Goal: Transaction & Acquisition: Purchase product/service

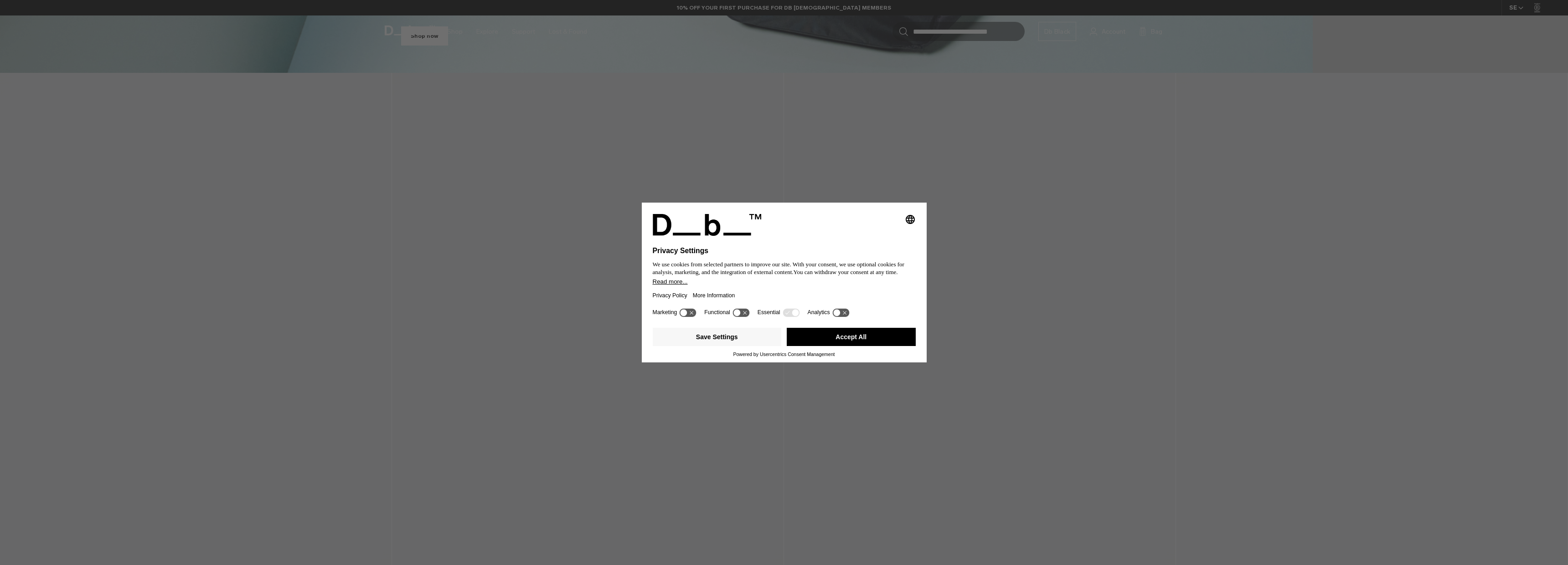
click at [839, 336] on button "Accept All" at bounding box center [851, 337] width 129 height 18
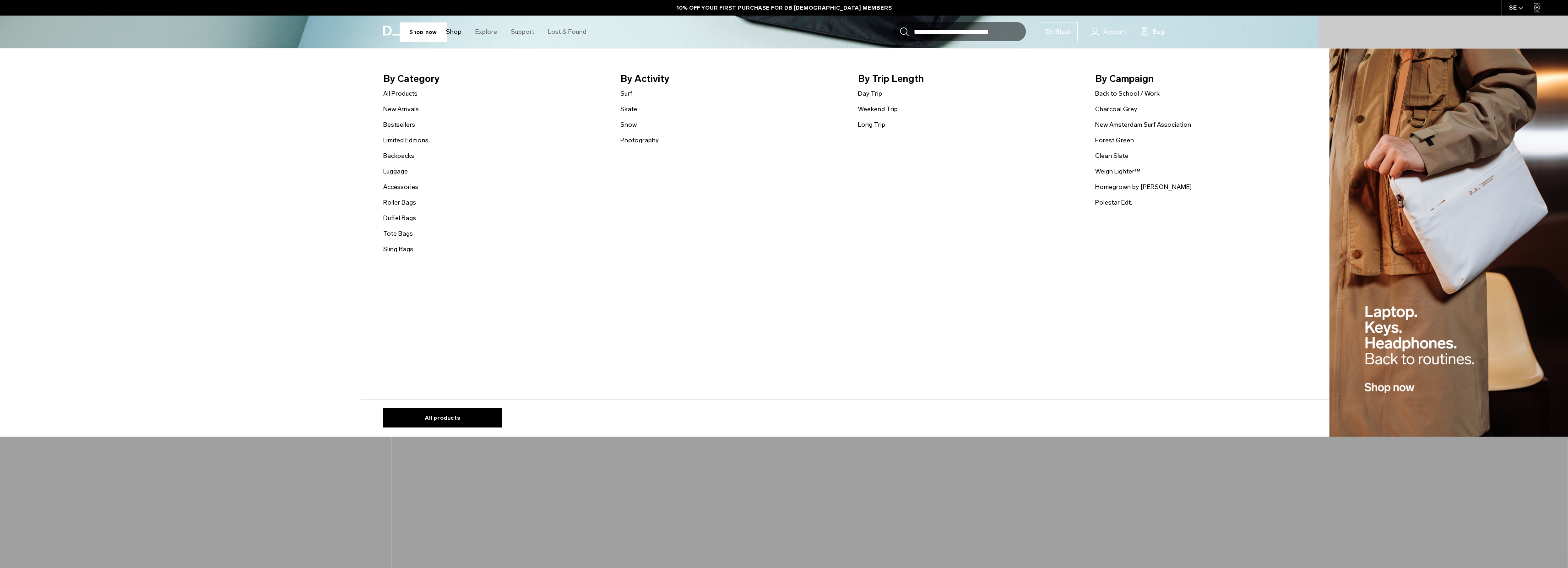
click at [449, 32] on link "Shop" at bounding box center [453, 31] width 15 height 32
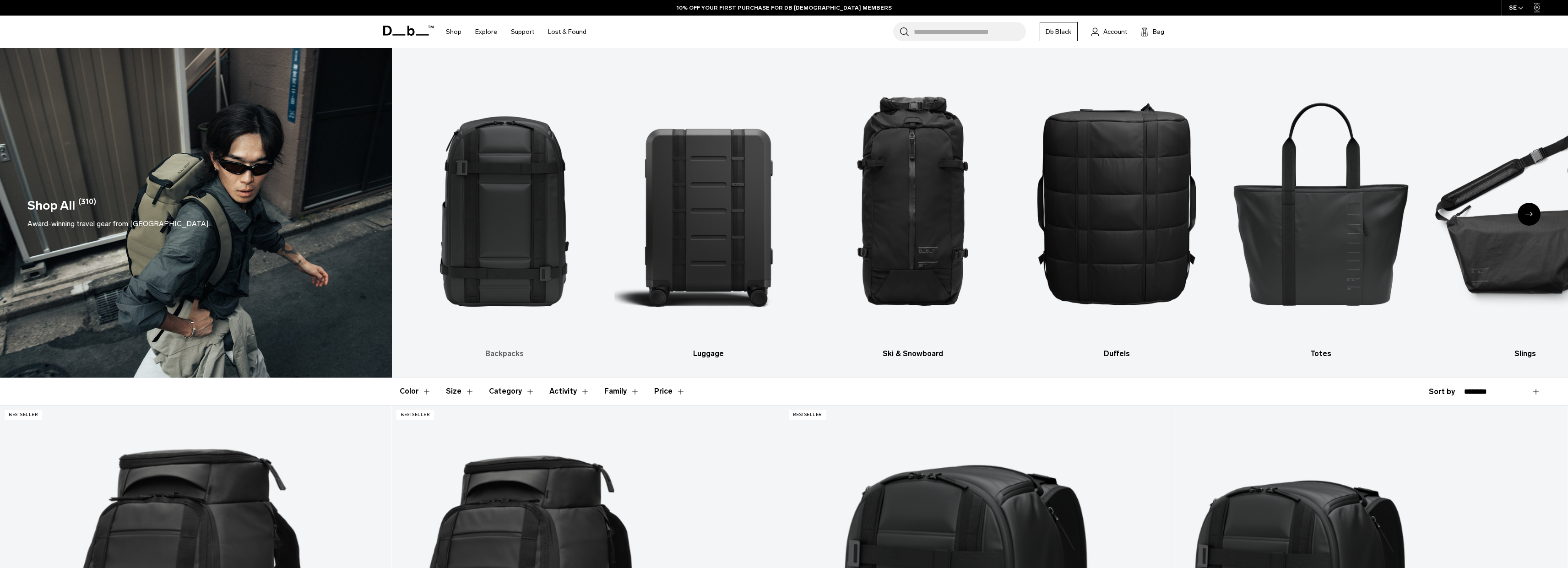
click at [506, 182] on img "1 / 10" at bounding box center [504, 202] width 188 height 282
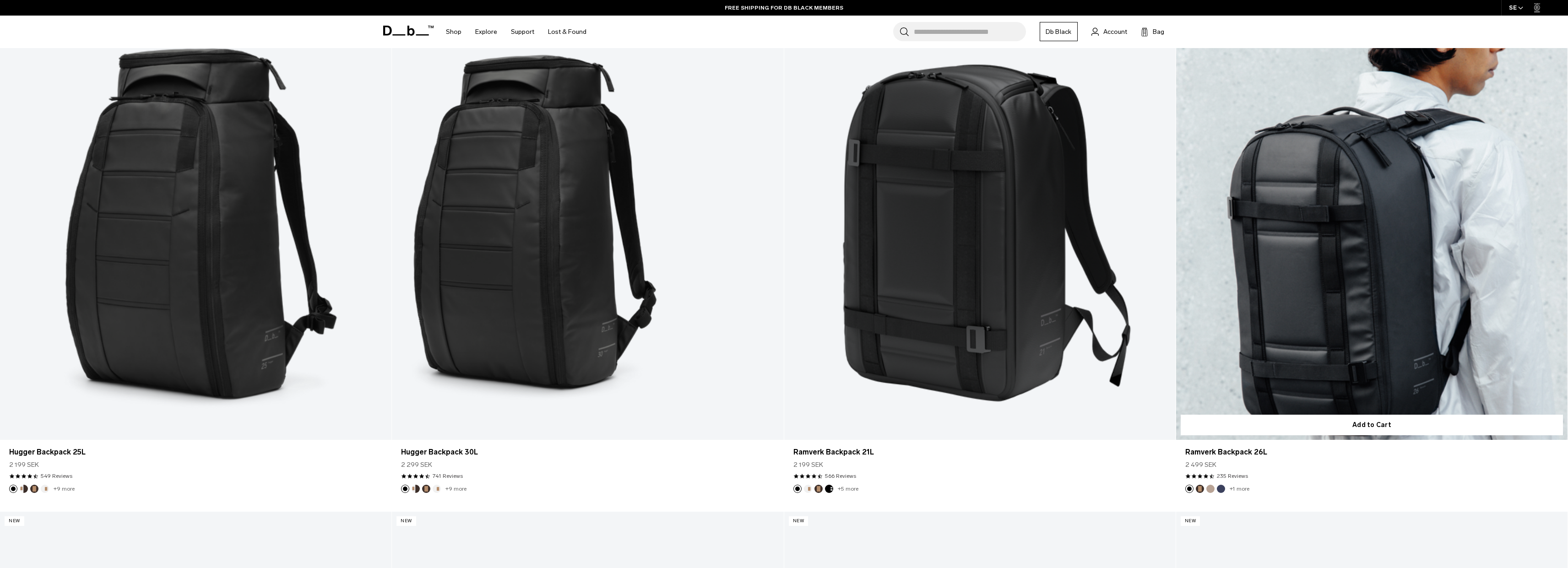
scroll to position [407, 0]
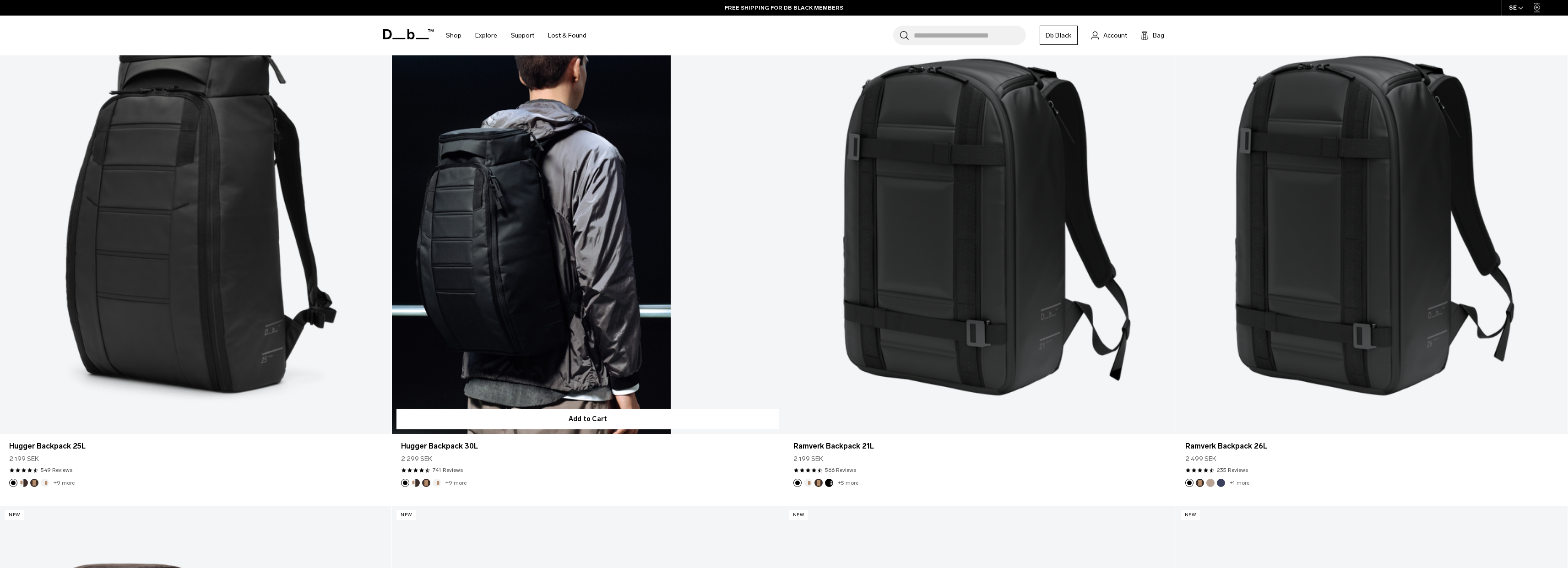
click at [480, 279] on link "Hugger Backpack 30L" at bounding box center [587, 216] width 391 height 435
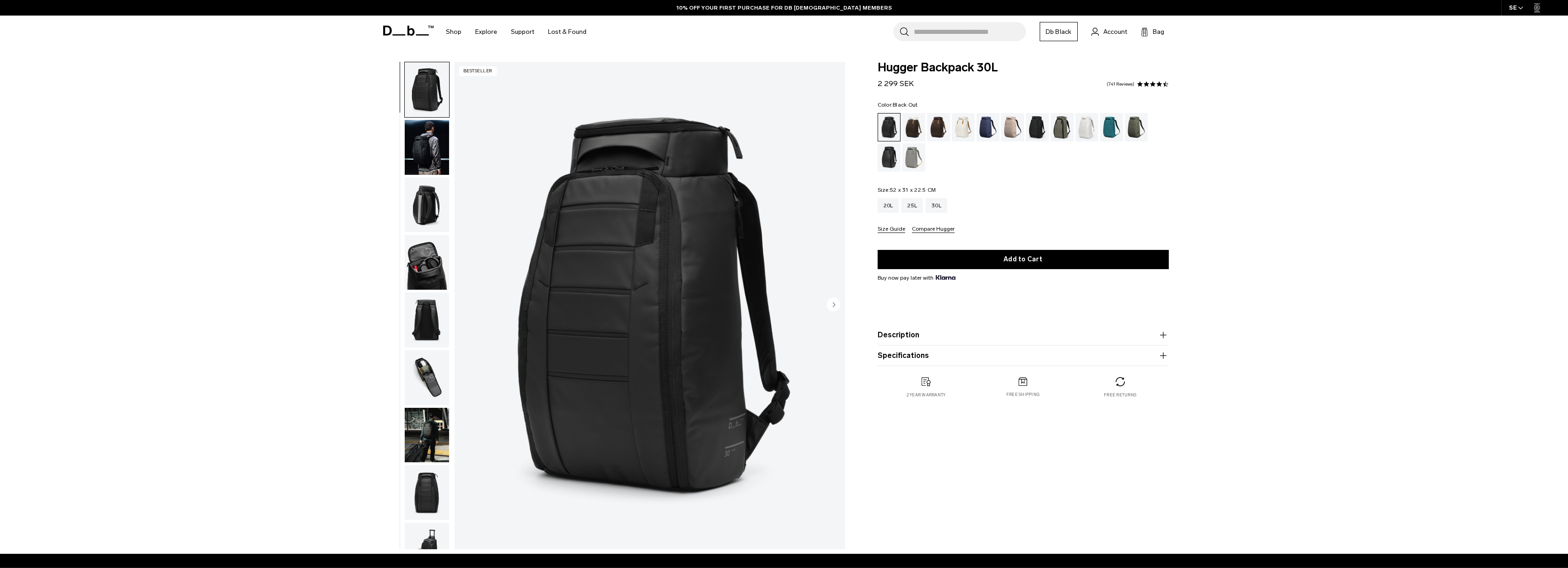
drag, startPoint x: 945, startPoint y: 189, endPoint x: 867, endPoint y: 193, distance: 78.1
click at [867, 193] on div "Hugger Backpack 30L 2 299 SEK 4.6 star rating 741 Reviews Color: Black Out Out …" at bounding box center [1023, 239] width 346 height 355
copy legend "Size: 52 x 31 x 22.5 CM"
click at [886, 208] on div "20L" at bounding box center [888, 205] width 21 height 15
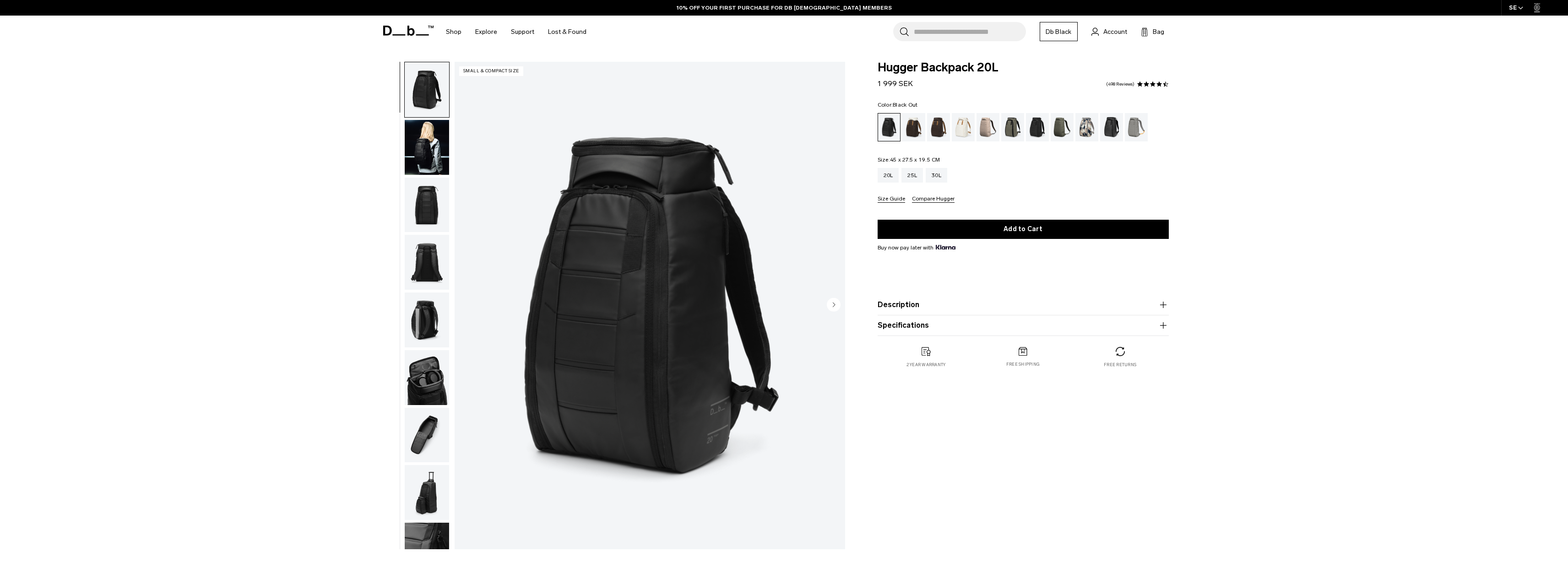
click at [441, 125] on img "button" at bounding box center [427, 147] width 45 height 55
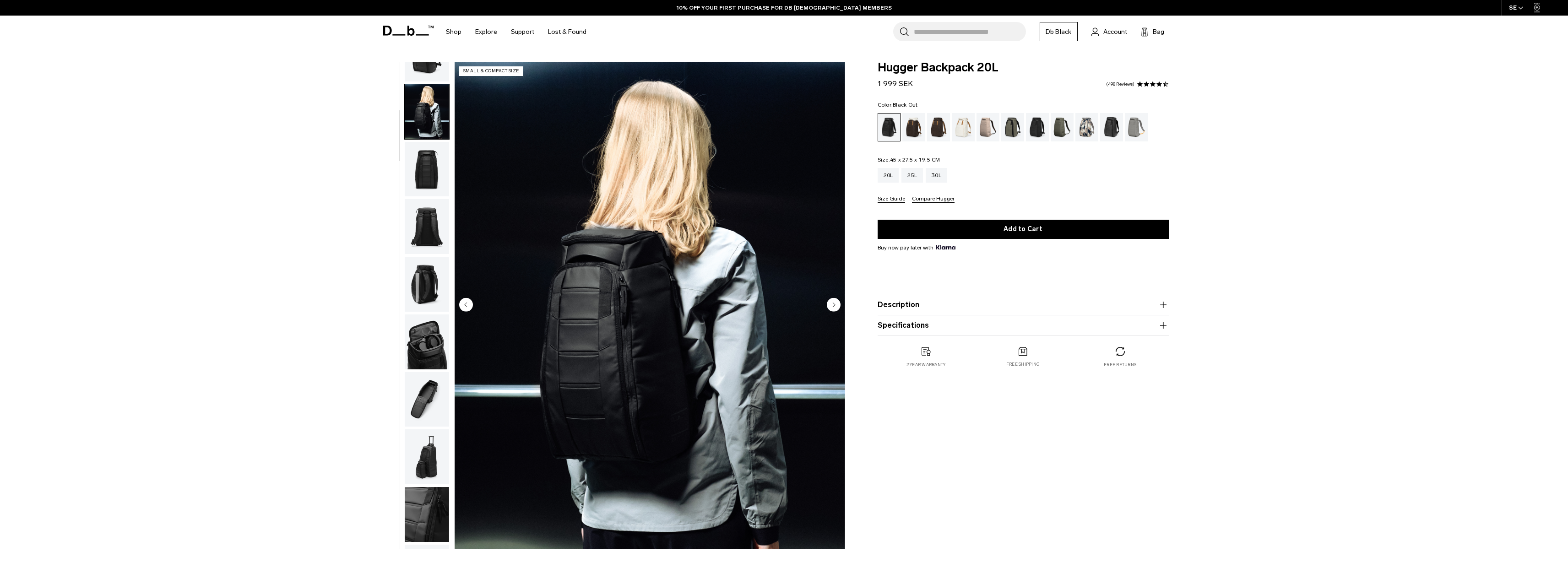
scroll to position [57, 0]
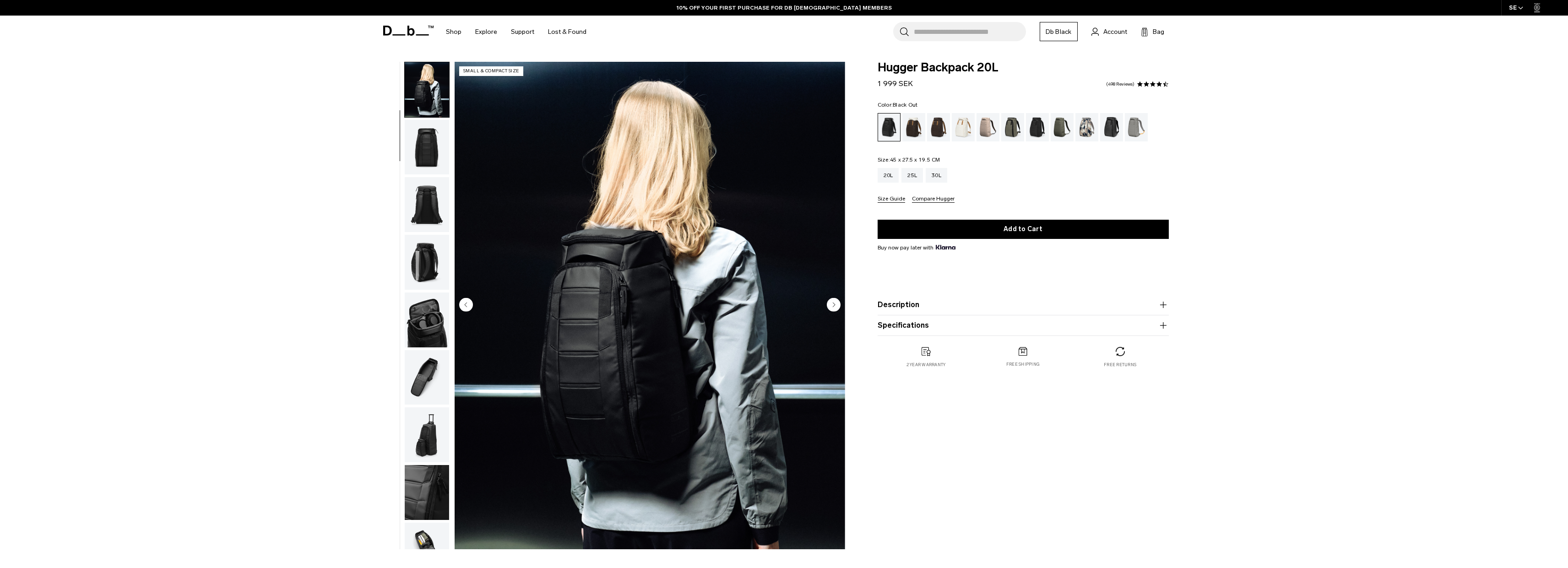
click at [427, 333] on img "button" at bounding box center [427, 320] width 45 height 55
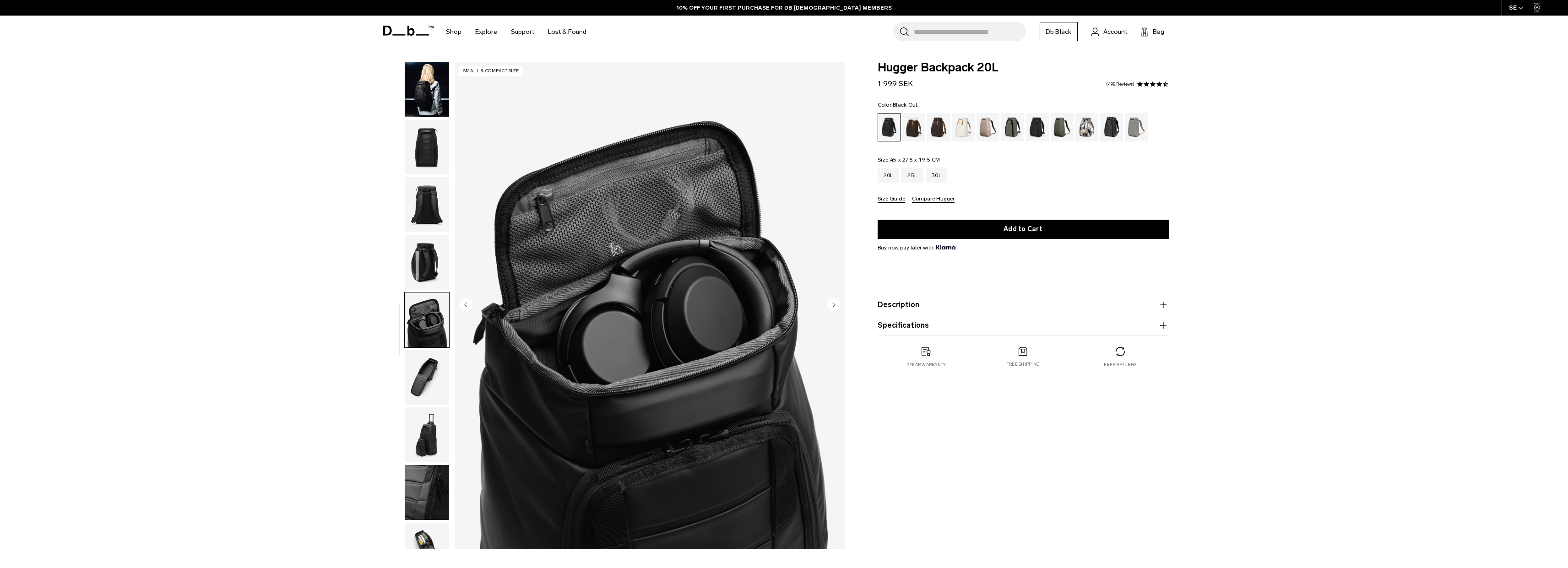
scroll to position [87, 0]
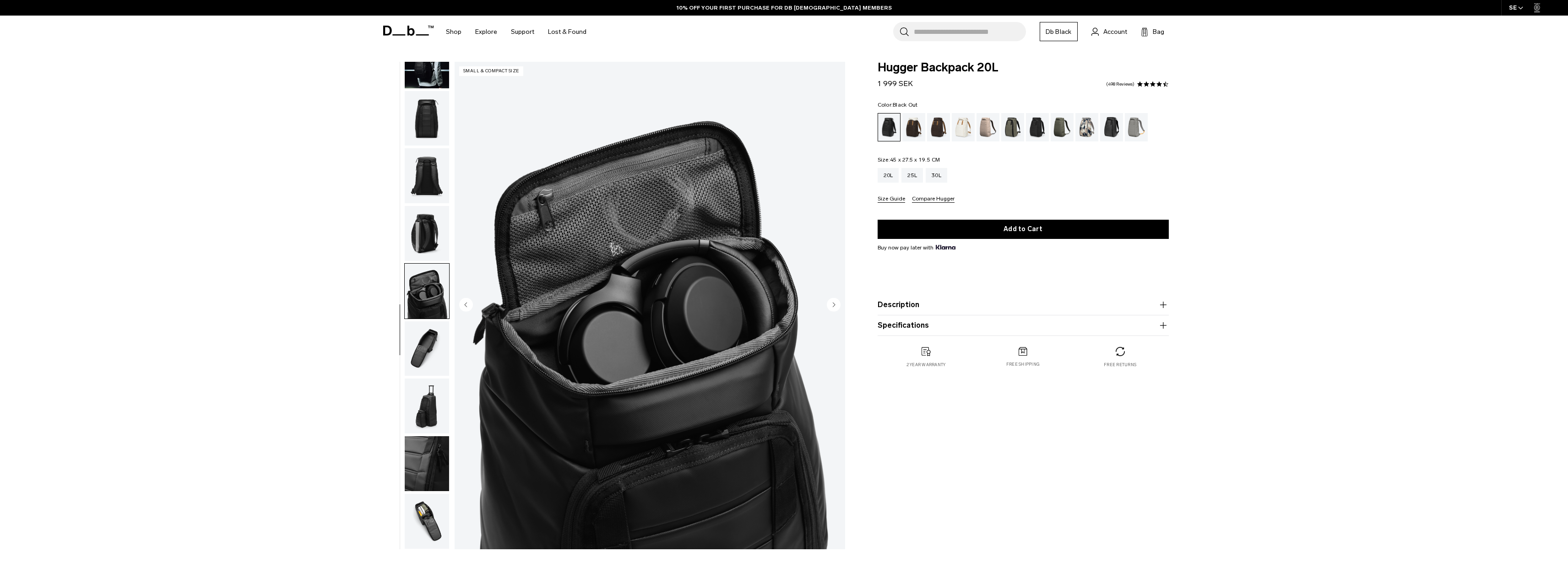
click at [436, 204] on ul at bounding box center [427, 306] width 45 height 488
click at [429, 175] on img "button" at bounding box center [427, 176] width 45 height 55
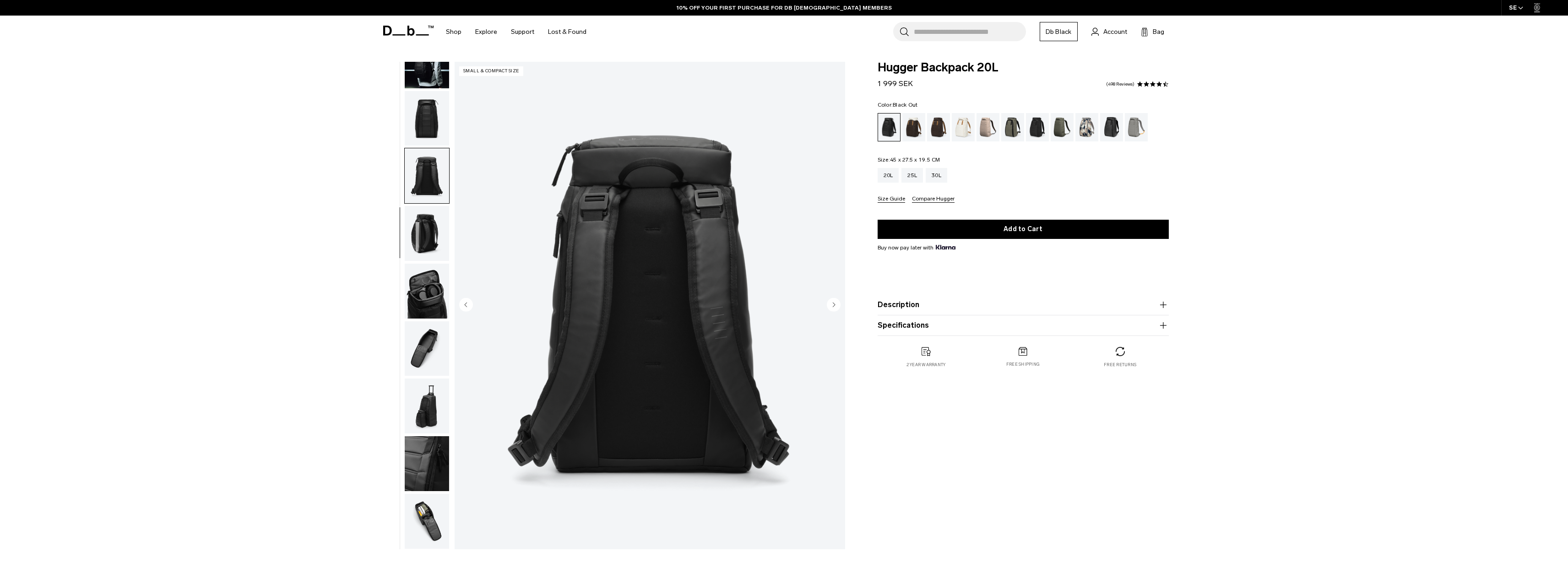
click at [418, 245] on img "button" at bounding box center [427, 234] width 45 height 55
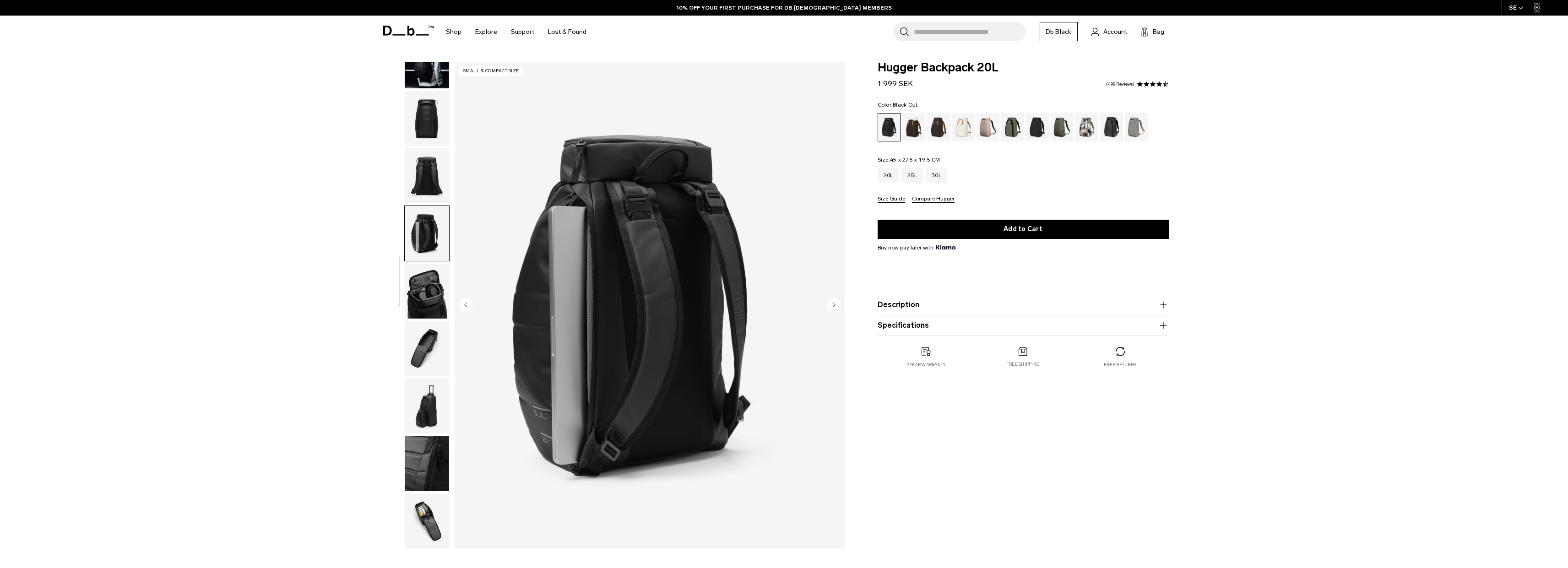
click at [413, 161] on img "button" at bounding box center [427, 176] width 45 height 55
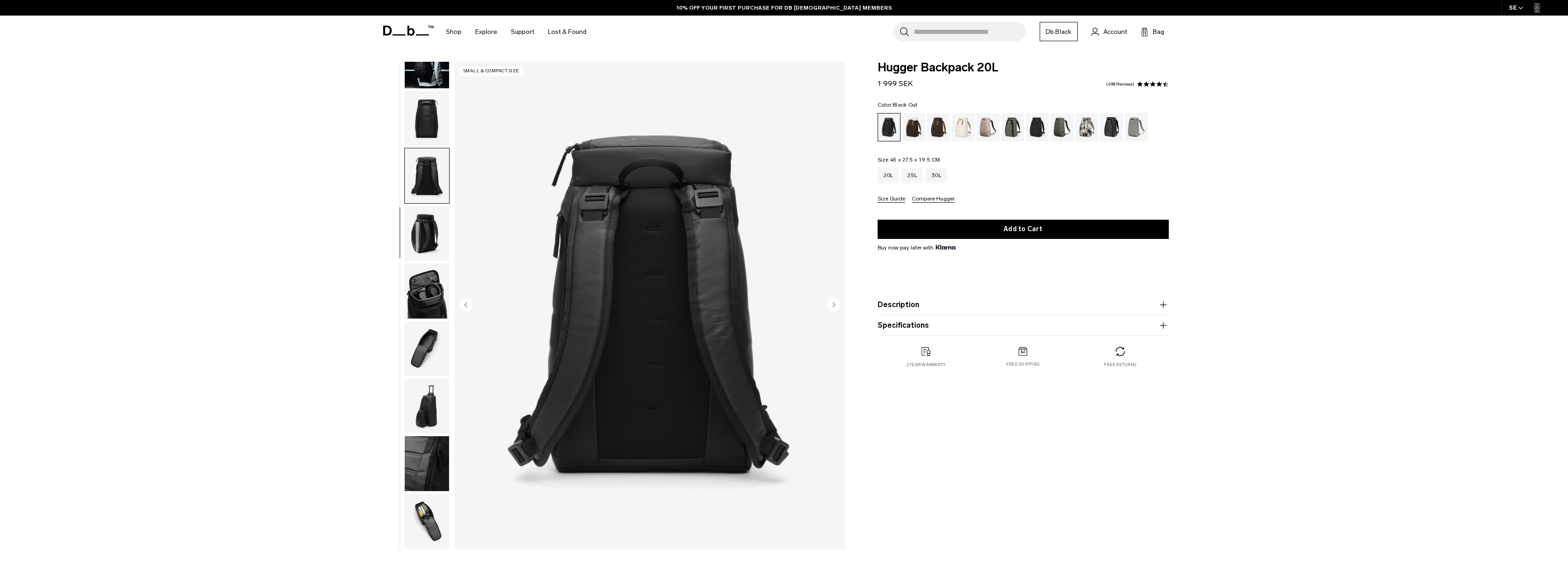
click at [410, 119] on img "button" at bounding box center [427, 119] width 45 height 55
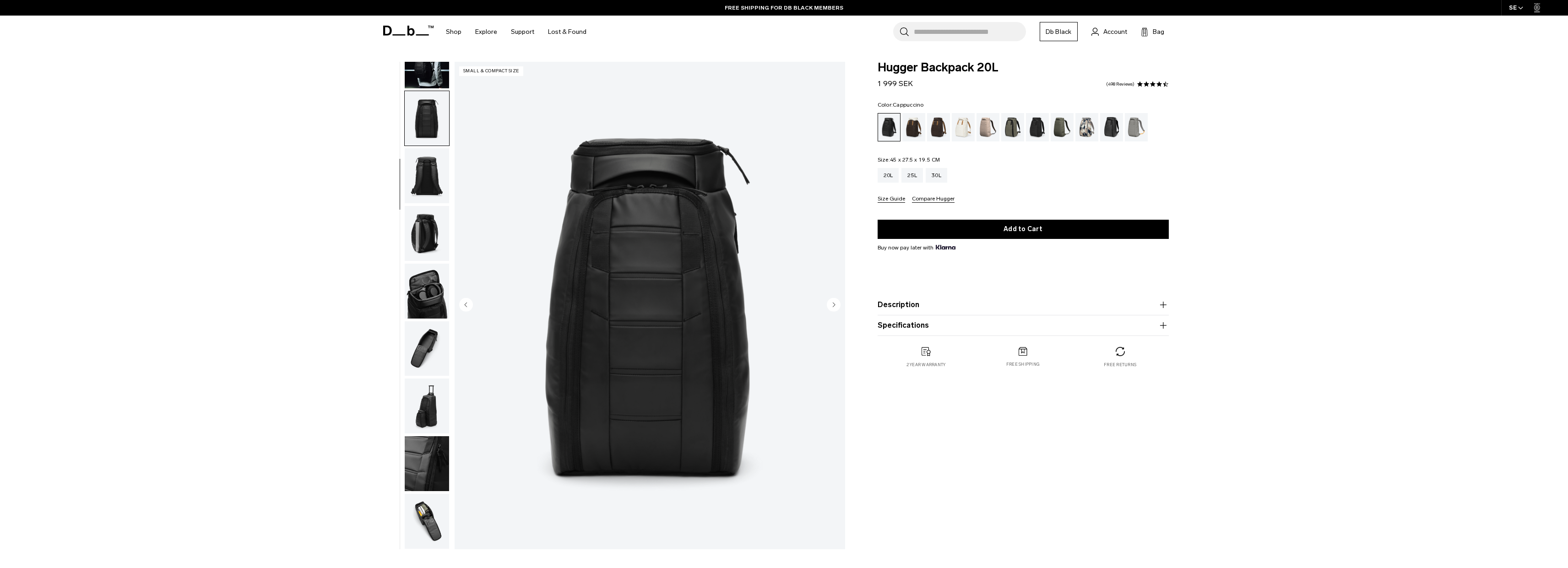
click at [909, 117] on div "Cappuccino" at bounding box center [914, 127] width 23 height 28
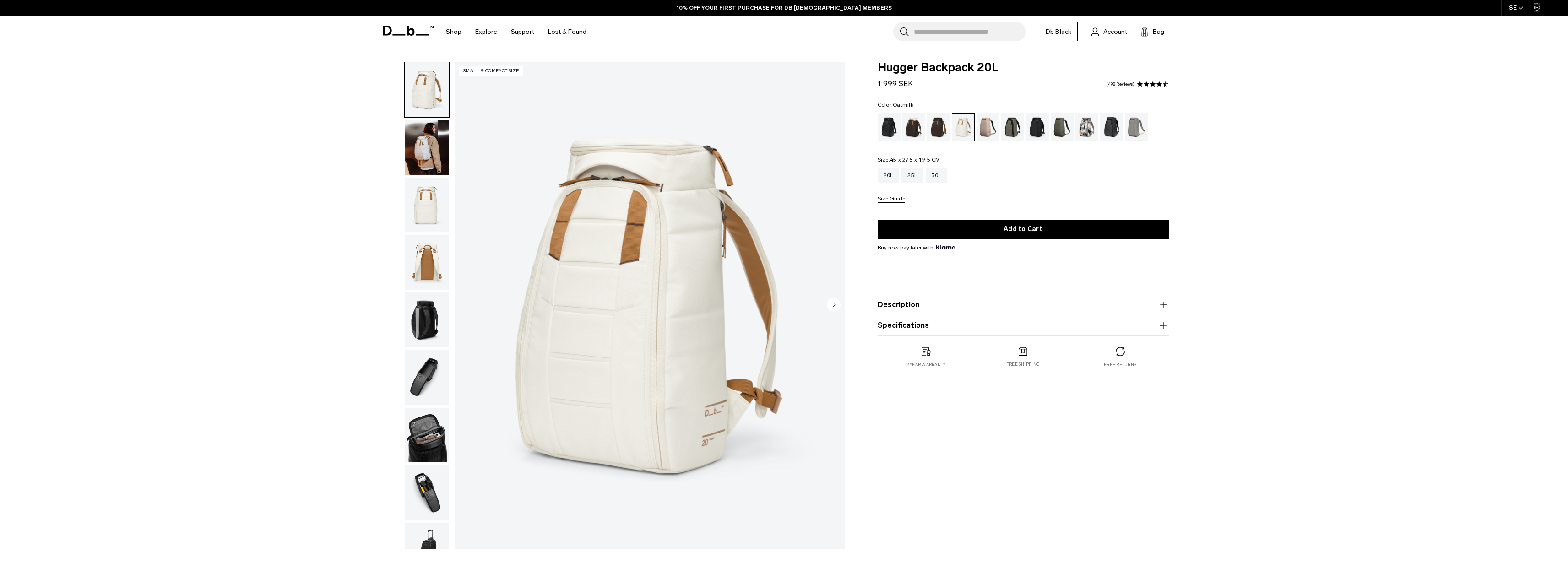
click at [405, 208] on img "button" at bounding box center [427, 205] width 45 height 55
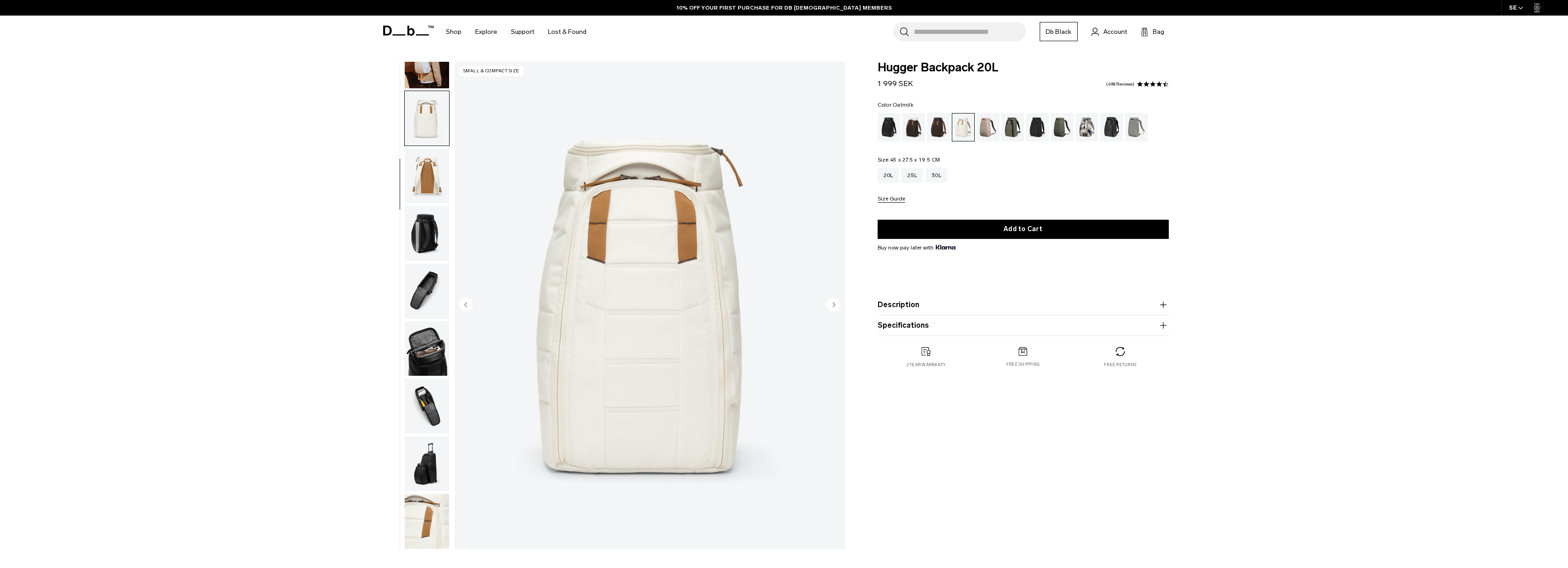
click at [426, 81] on img "button" at bounding box center [427, 61] width 45 height 55
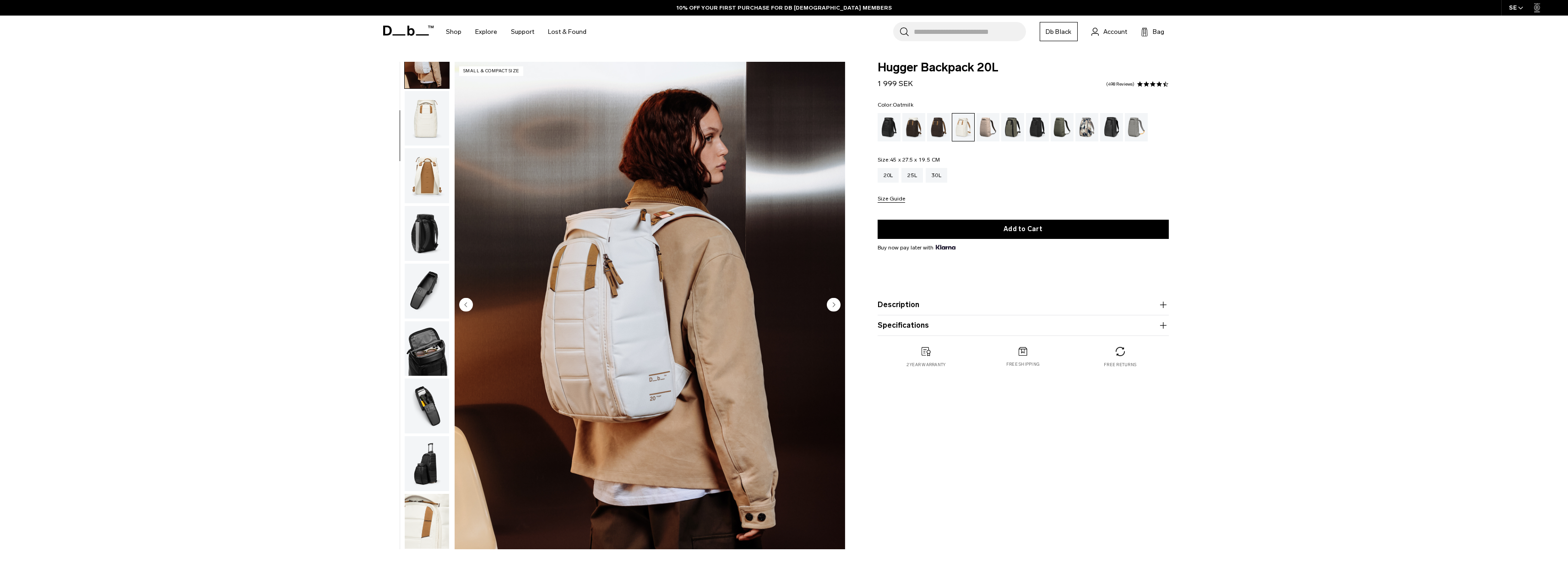
scroll to position [57, 0]
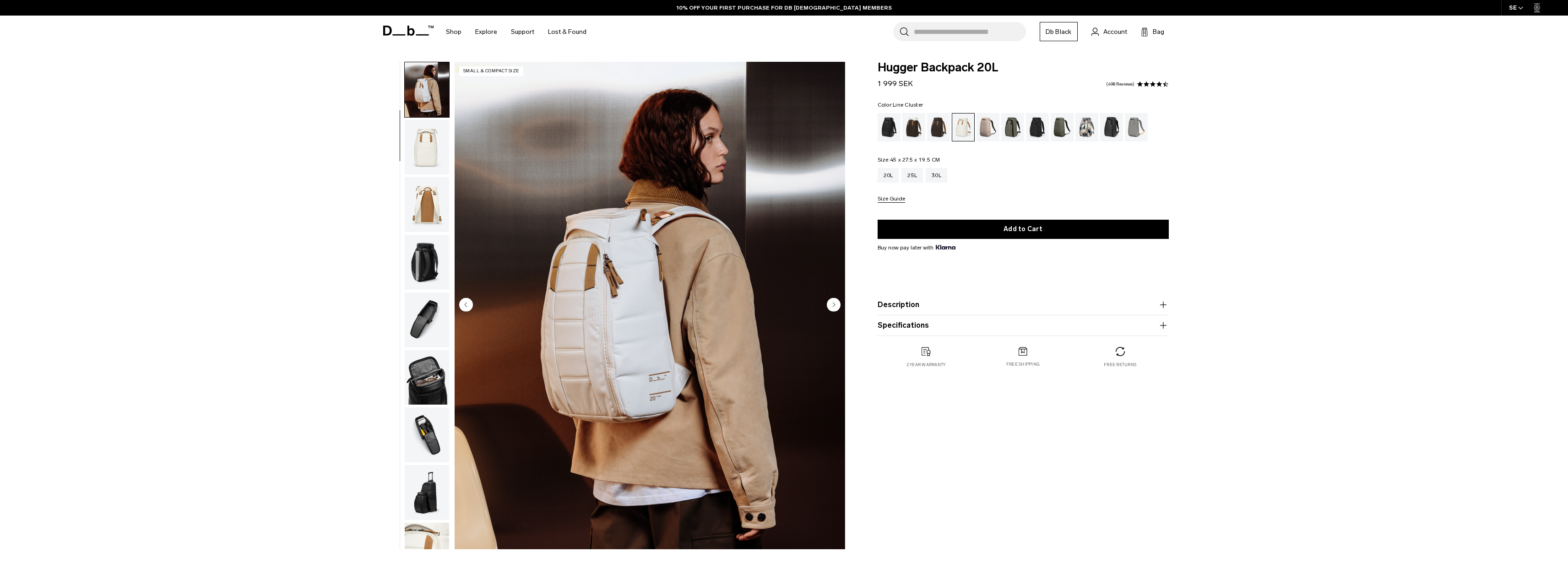
click at [1091, 121] on div "Line Cluster" at bounding box center [1087, 127] width 23 height 28
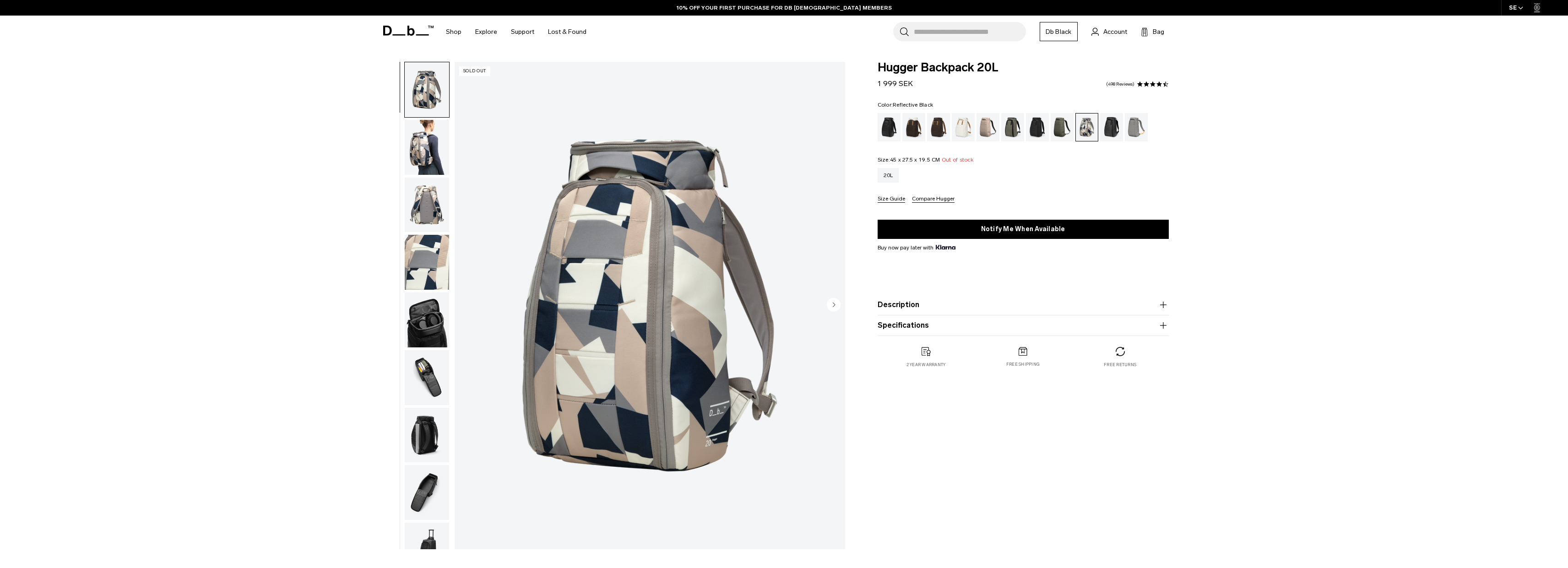
click at [1105, 128] on div "Reflective Black" at bounding box center [1111, 127] width 23 height 28
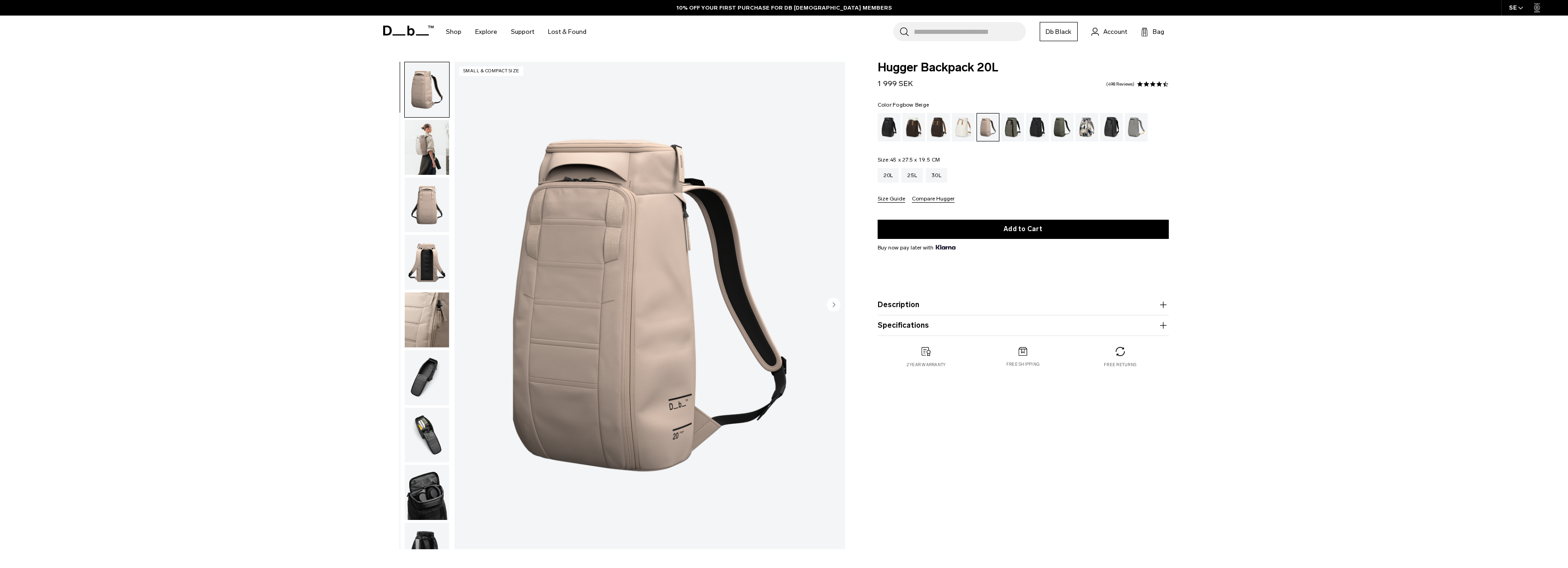
drag, startPoint x: 956, startPoint y: 158, endPoint x: 891, endPoint y: 159, distance: 65.0
click at [890, 159] on fieldset "Size: 45 x 27.5 x 19.5 CM Out of stock 20L 25L 30L Size Guide Compare Hugger" at bounding box center [1023, 180] width 291 height 46
copy span "45 x 27.5 x 19.5 CM"
click at [934, 174] on div "30L" at bounding box center [936, 175] width 21 height 15
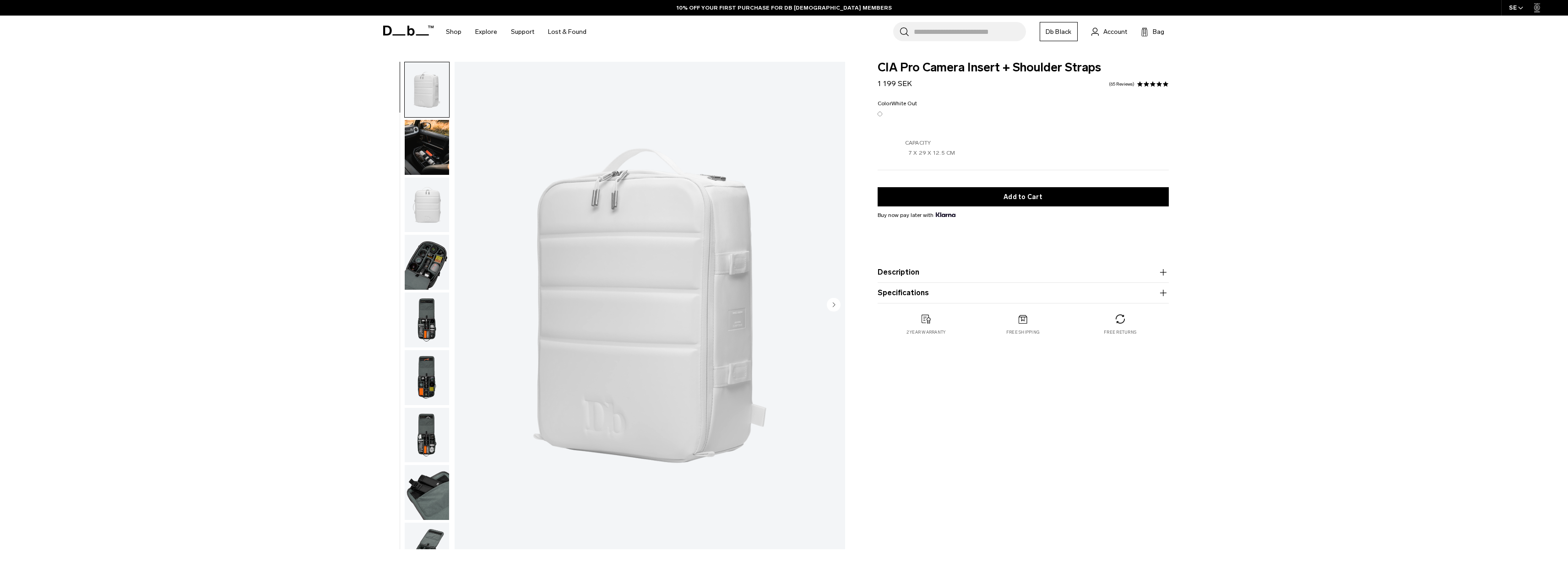
click at [418, 254] on img "button" at bounding box center [427, 262] width 45 height 55
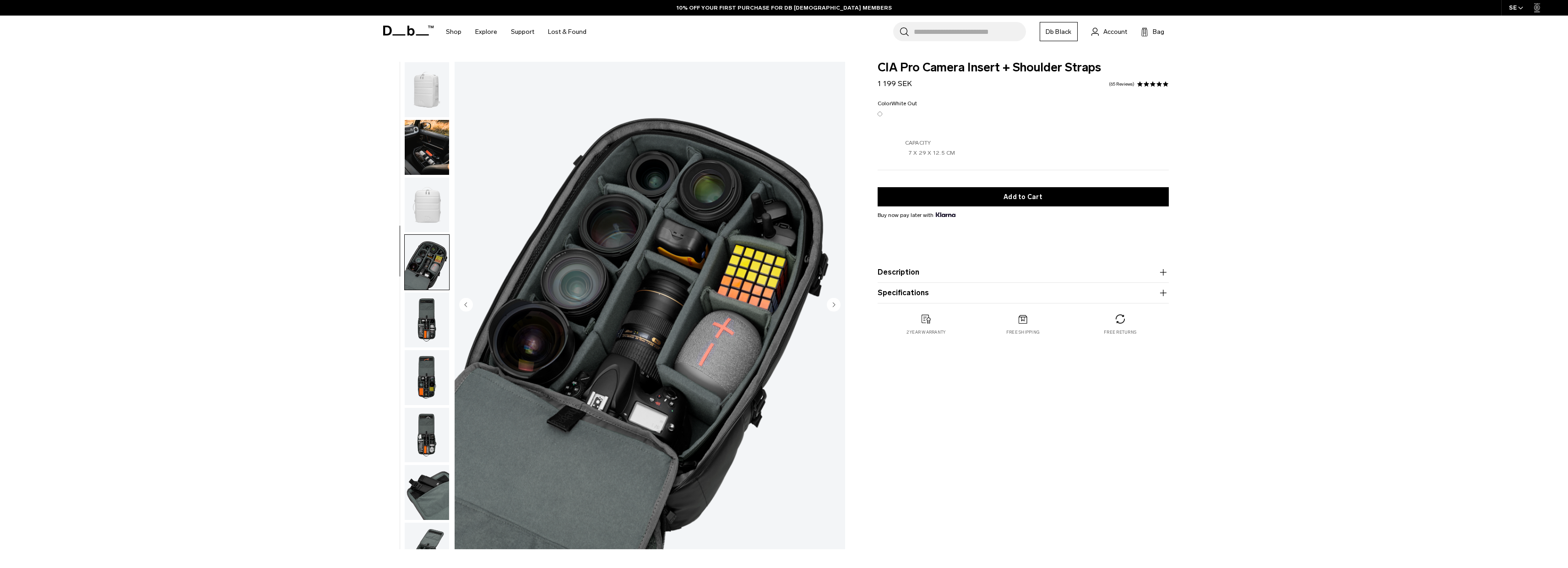
scroll to position [29, 0]
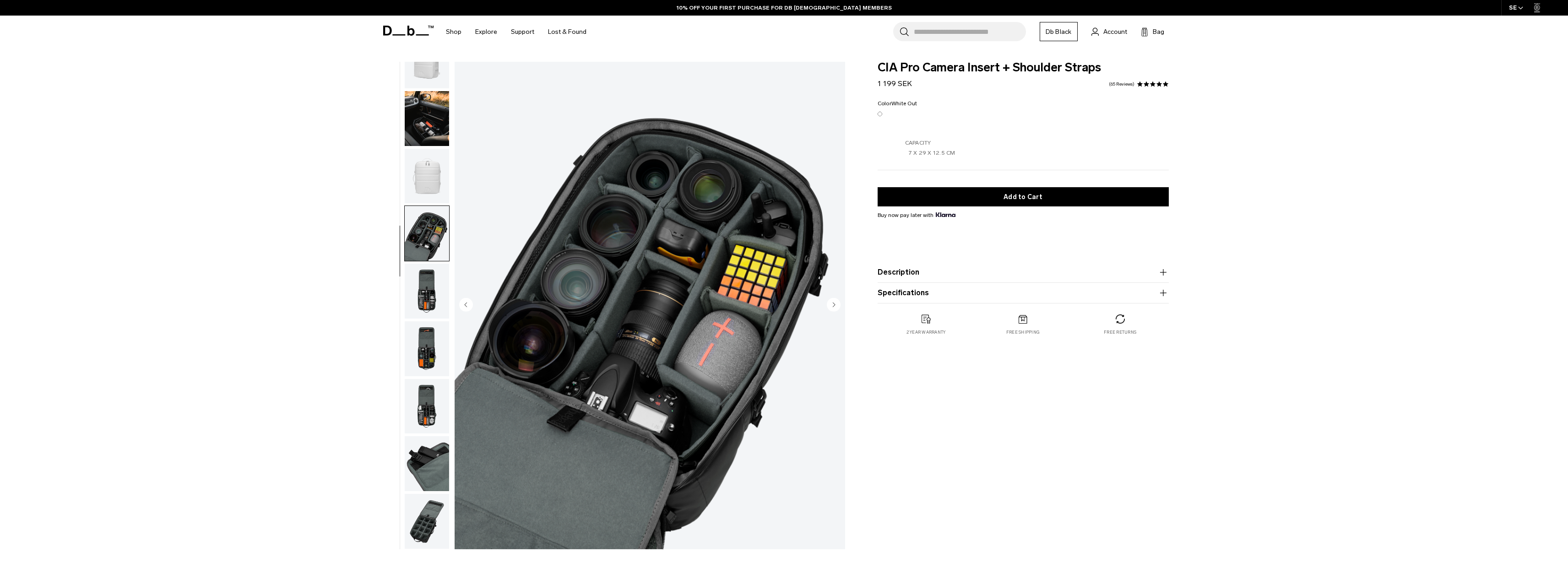
click at [418, 171] on img "button" at bounding box center [427, 176] width 45 height 55
